Goal: Transaction & Acquisition: Book appointment/travel/reservation

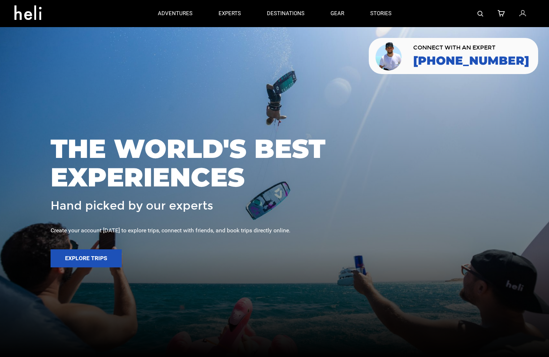
click at [524, 16] on icon at bounding box center [522, 13] width 7 height 9
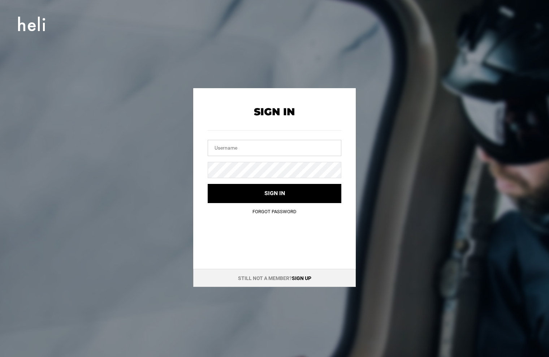
type input "[EMAIL_ADDRESS][DOMAIN_NAME]"
click at [274, 193] on button "Sign in" at bounding box center [275, 193] width 134 height 19
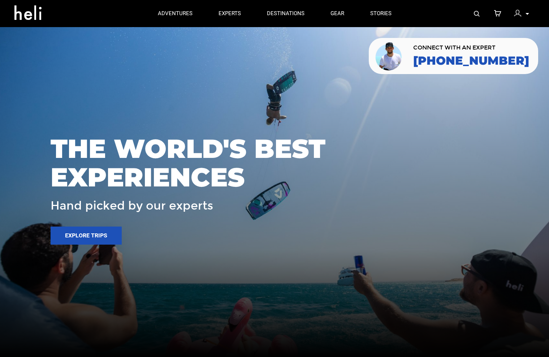
click at [517, 13] on img at bounding box center [517, 13] width 7 height 7
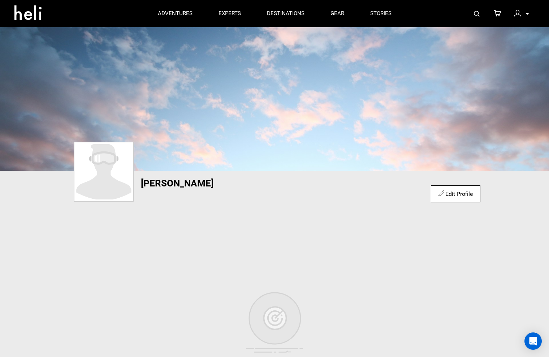
click at [523, 15] on div at bounding box center [519, 14] width 11 height 11
click at [522, 13] on div at bounding box center [519, 14] width 11 height 11
click at [497, 13] on icon at bounding box center [497, 13] width 7 height 9
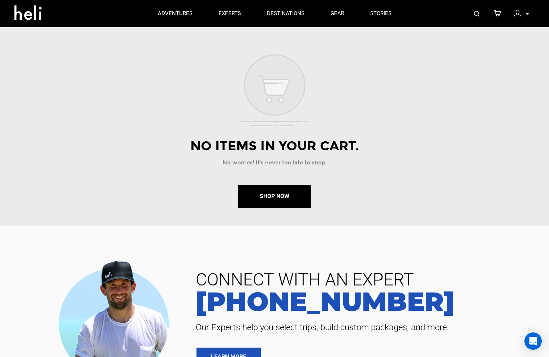
click at [524, 16] on div at bounding box center [519, 14] width 11 height 11
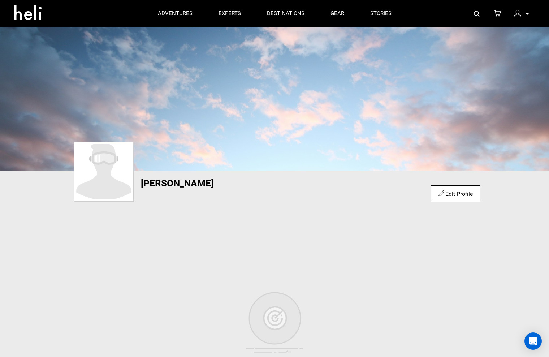
click at [122, 175] on img at bounding box center [104, 171] width 56 height 55
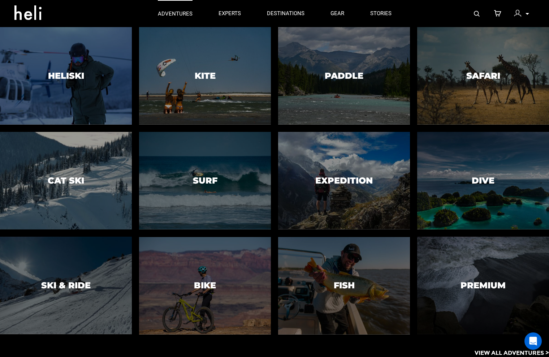
click at [180, 13] on p "adventures" at bounding box center [175, 14] width 35 height 8
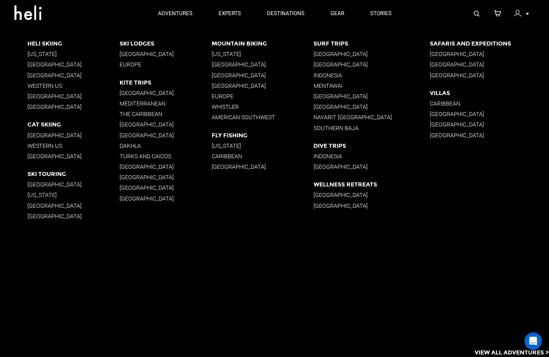
click at [64, 94] on p "[GEOGRAPHIC_DATA]" at bounding box center [73, 96] width 92 height 7
